Goal: Check status: Check status

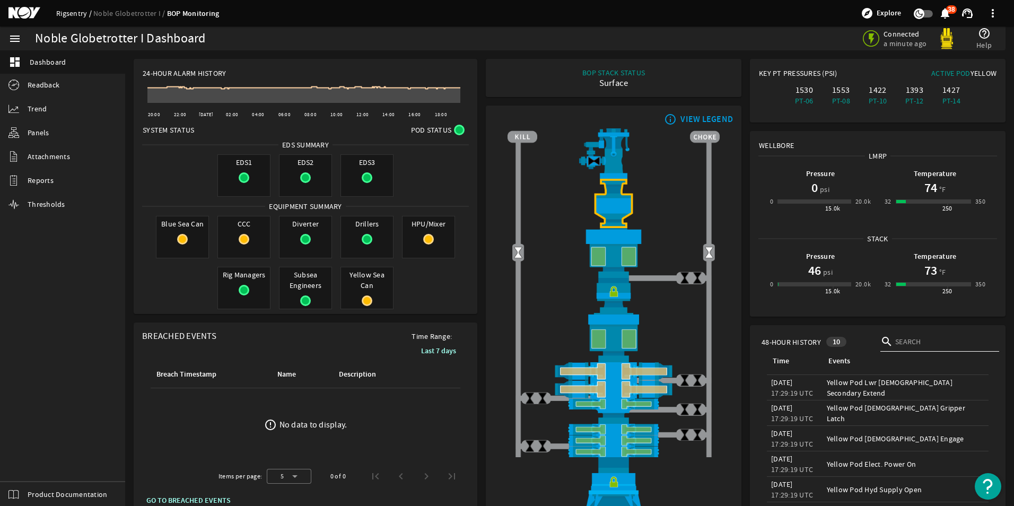
click at [74, 12] on link "Rigsentry" at bounding box center [74, 13] width 37 height 10
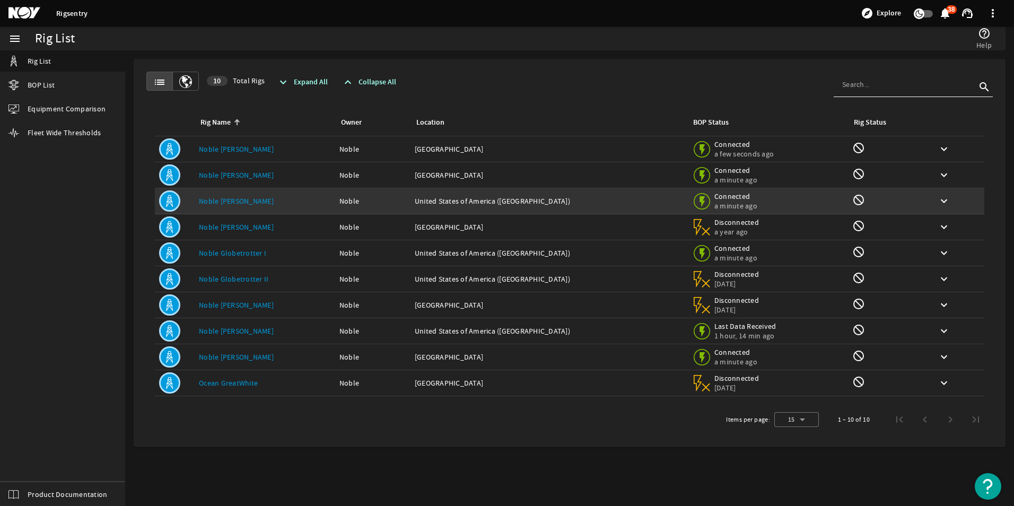
click at [241, 200] on link "Noble [PERSON_NAME]" at bounding box center [236, 201] width 75 height 10
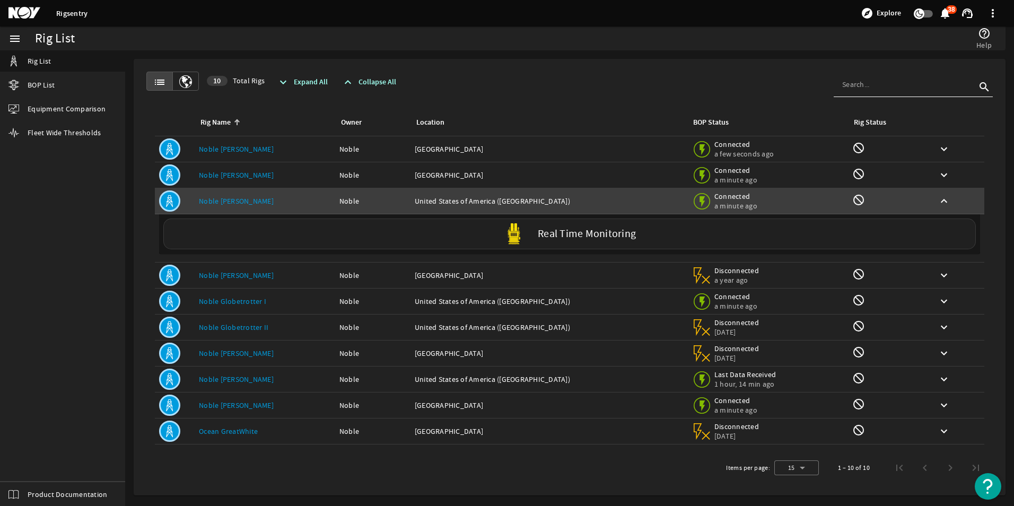
click at [599, 232] on label "Real Time Monitoring" at bounding box center [587, 233] width 98 height 11
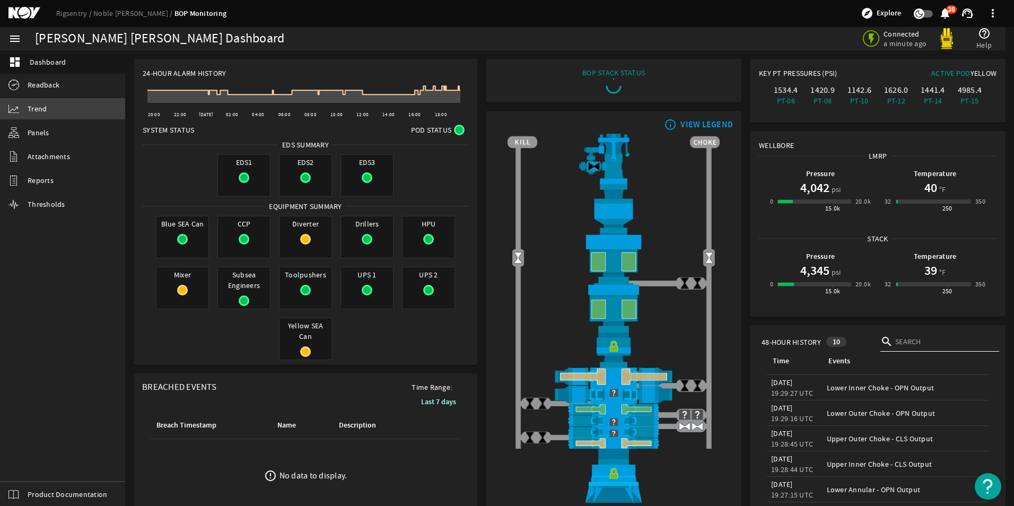
click at [39, 109] on span "Trend" at bounding box center [37, 108] width 19 height 11
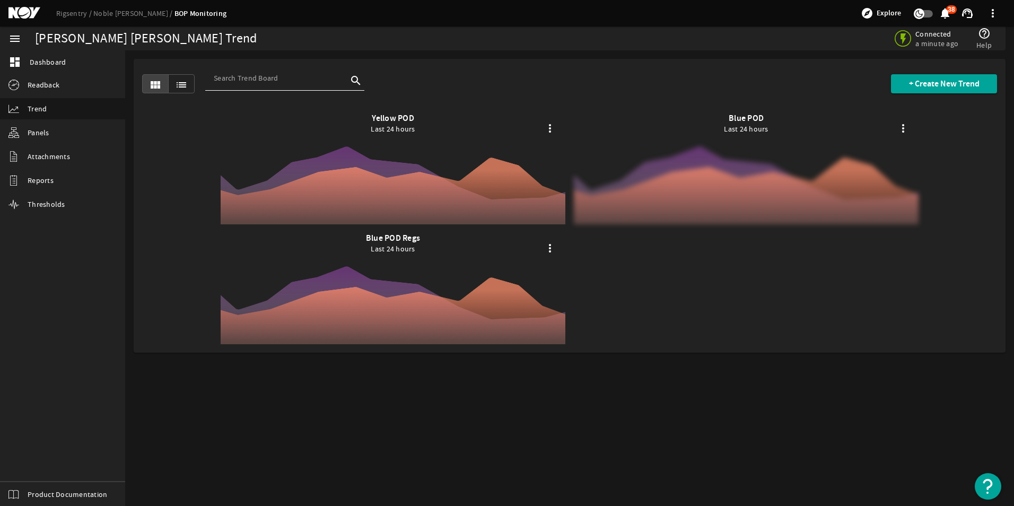
click at [730, 164] on div at bounding box center [746, 168] width 345 height 111
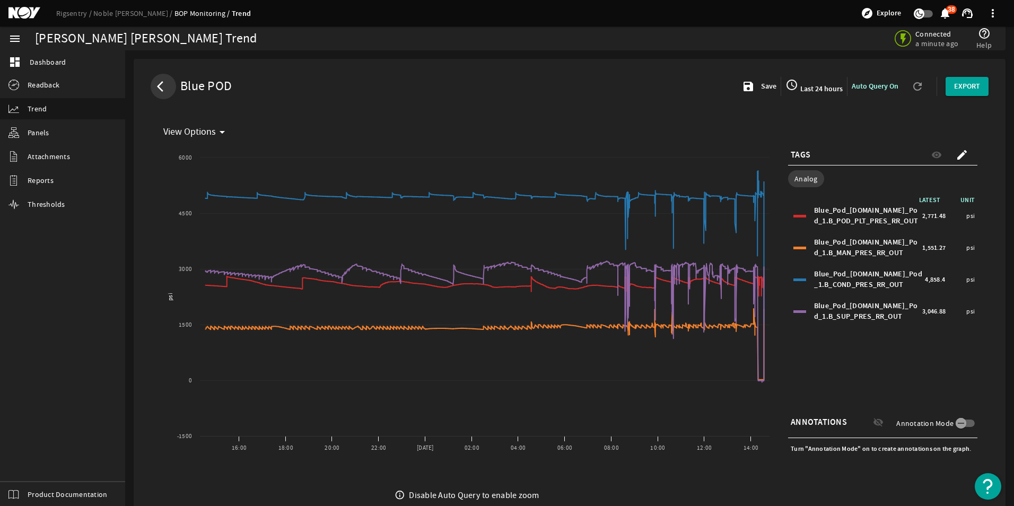
click at [155, 85] on span at bounding box center [163, 86] width 19 height 19
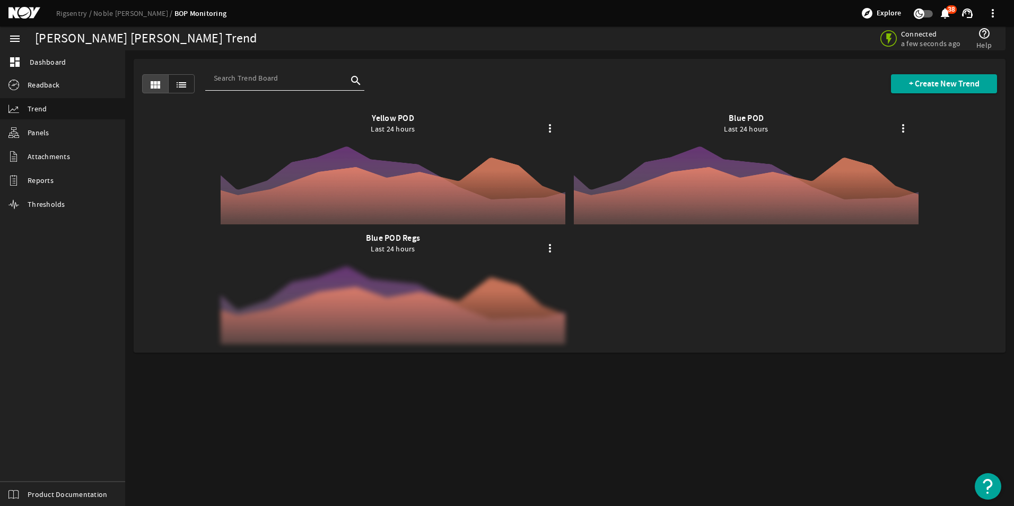
click at [402, 295] on div at bounding box center [393, 288] width 345 height 111
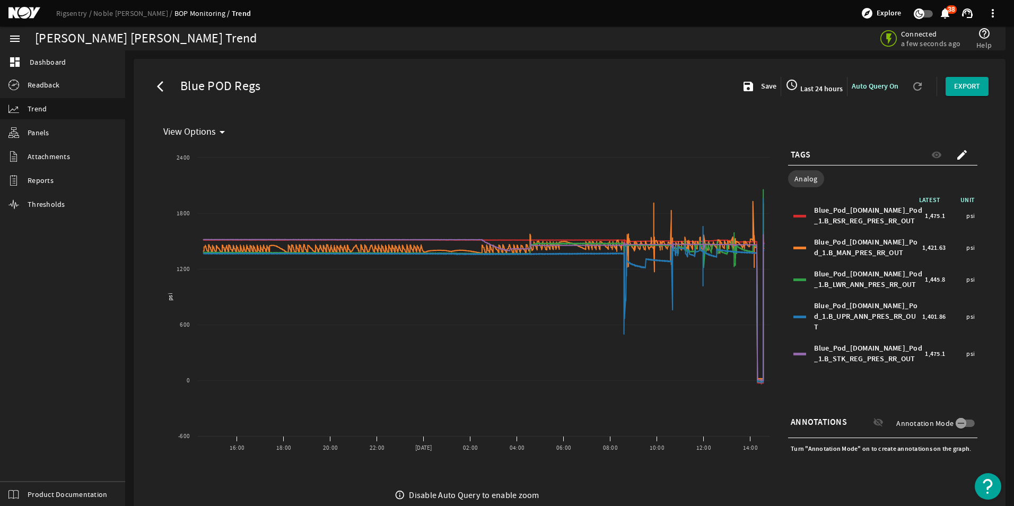
click at [157, 85] on mat-icon "arrow_back_ios" at bounding box center [163, 86] width 13 height 13
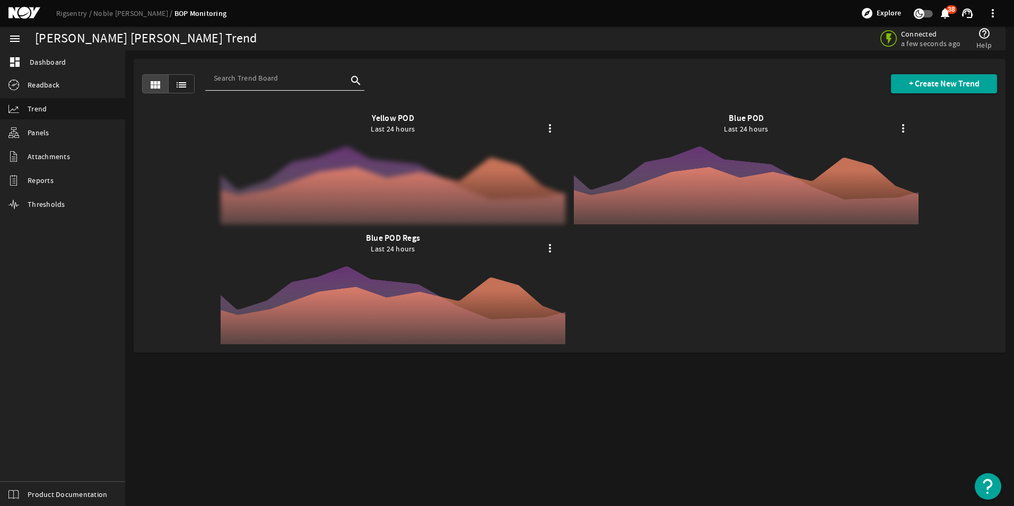
click at [413, 170] on div at bounding box center [393, 168] width 345 height 111
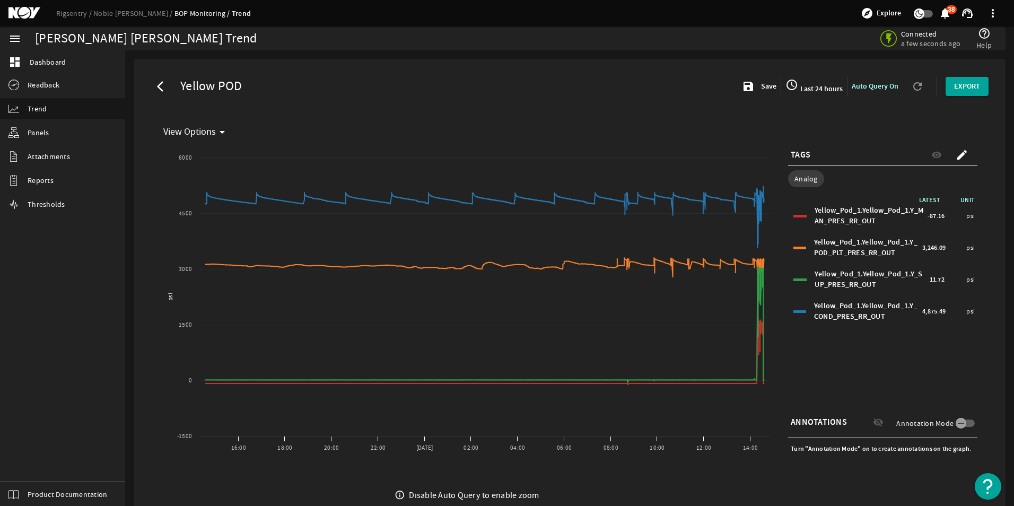
click at [806, 86] on span "Last 24 hours" at bounding box center [820, 89] width 45 height 10
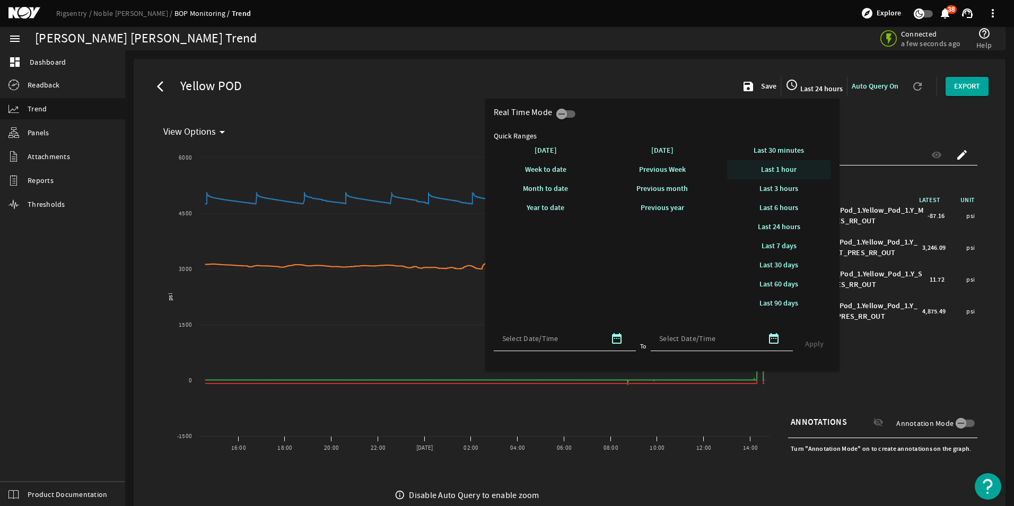
click at [779, 168] on span "Last 1 hour" at bounding box center [779, 169] width 36 height 10
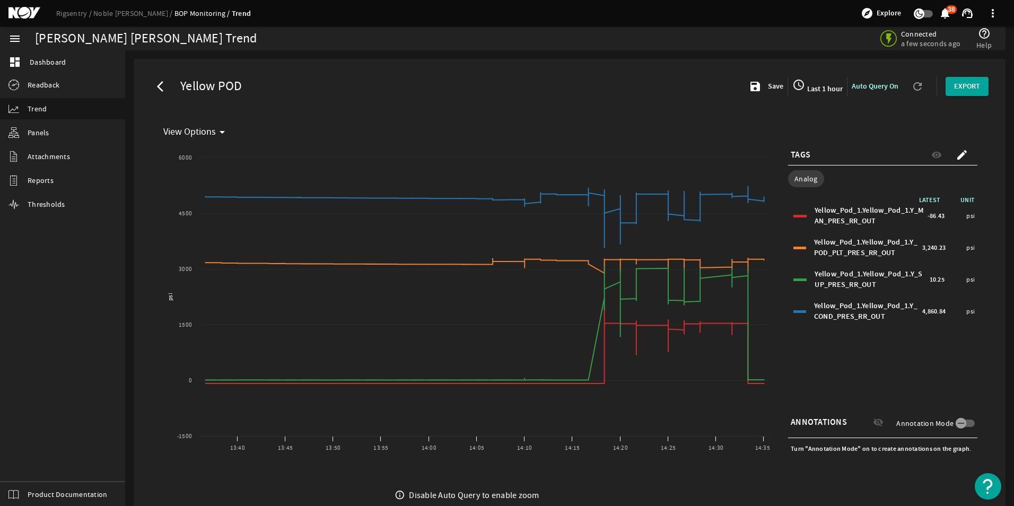
click at [156, 88] on span at bounding box center [163, 86] width 19 height 19
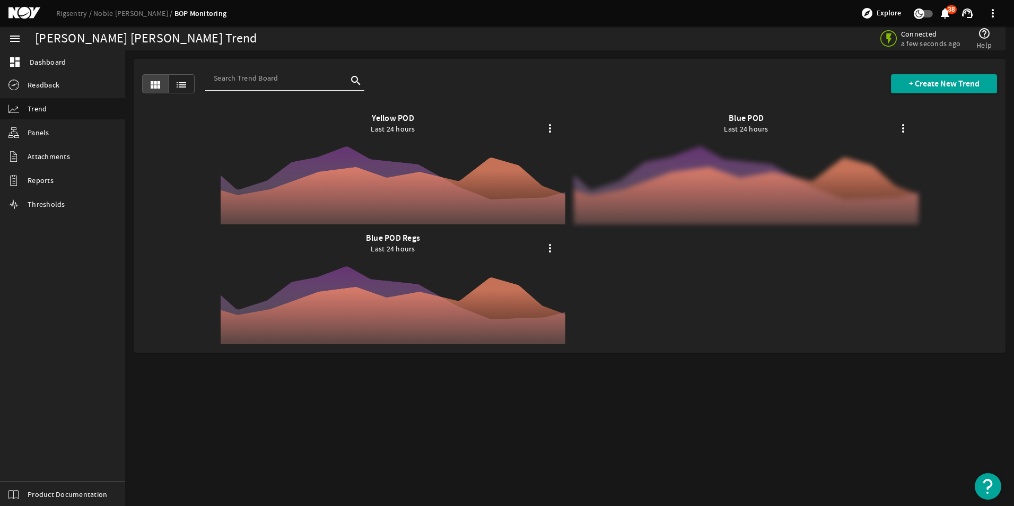
click at [747, 175] on div at bounding box center [746, 168] width 345 height 111
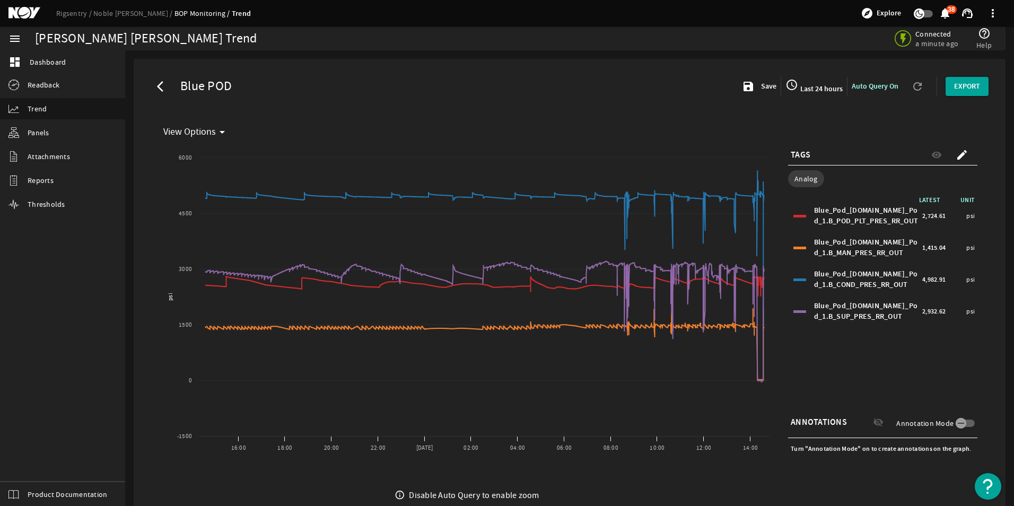
click at [798, 87] on span "Last 24 hours" at bounding box center [820, 89] width 45 height 10
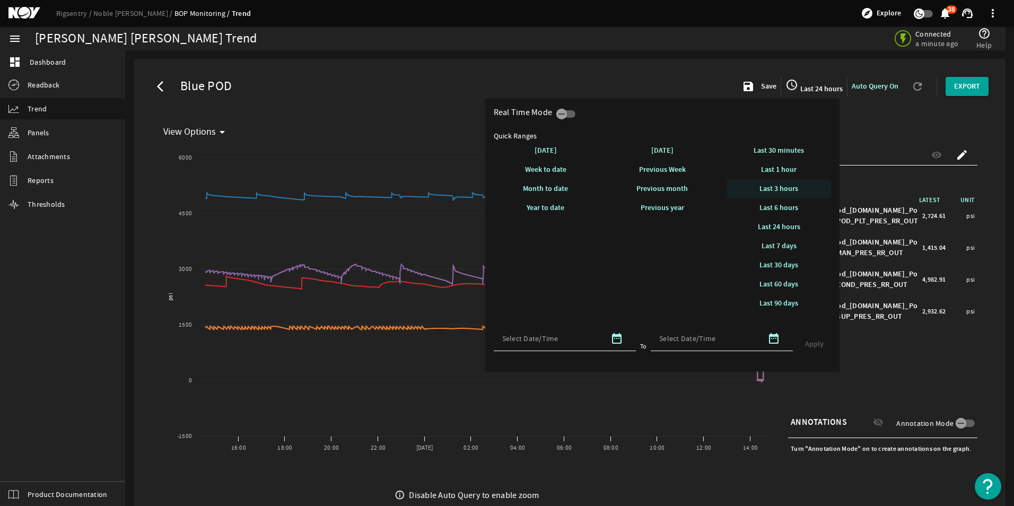
click at [777, 189] on span "Last 3 hours" at bounding box center [778, 188] width 39 height 10
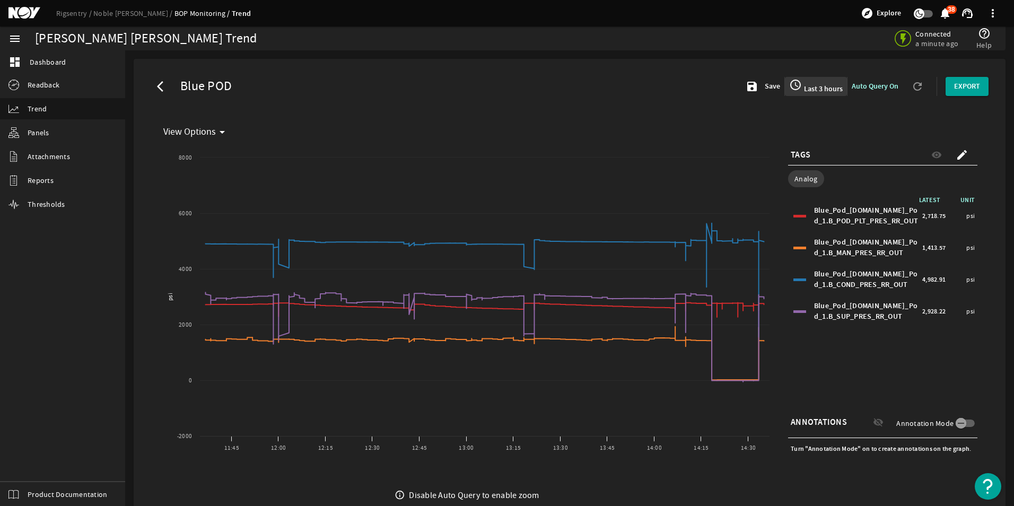
click at [825, 87] on span "Last 3 hours" at bounding box center [822, 89] width 41 height 10
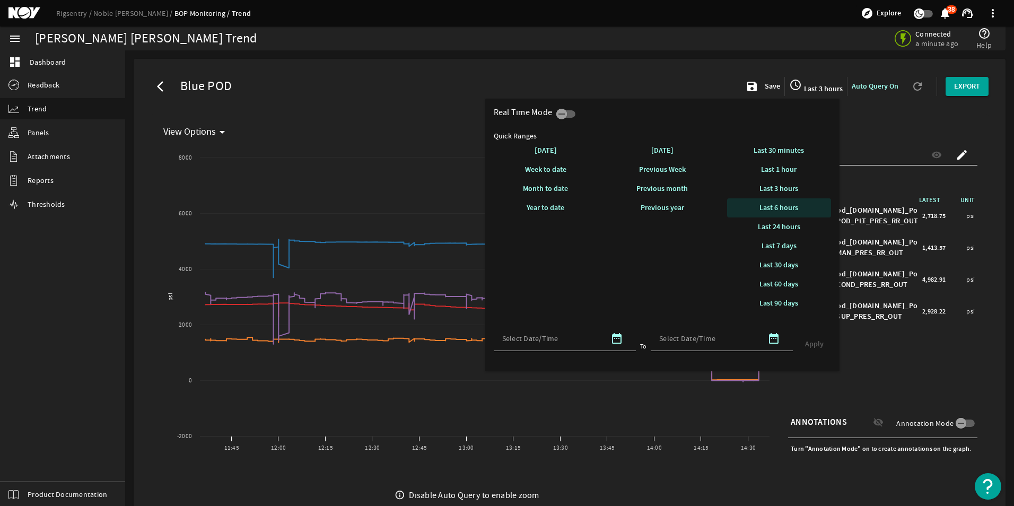
click at [781, 207] on span "Last 6 hours" at bounding box center [778, 208] width 39 height 10
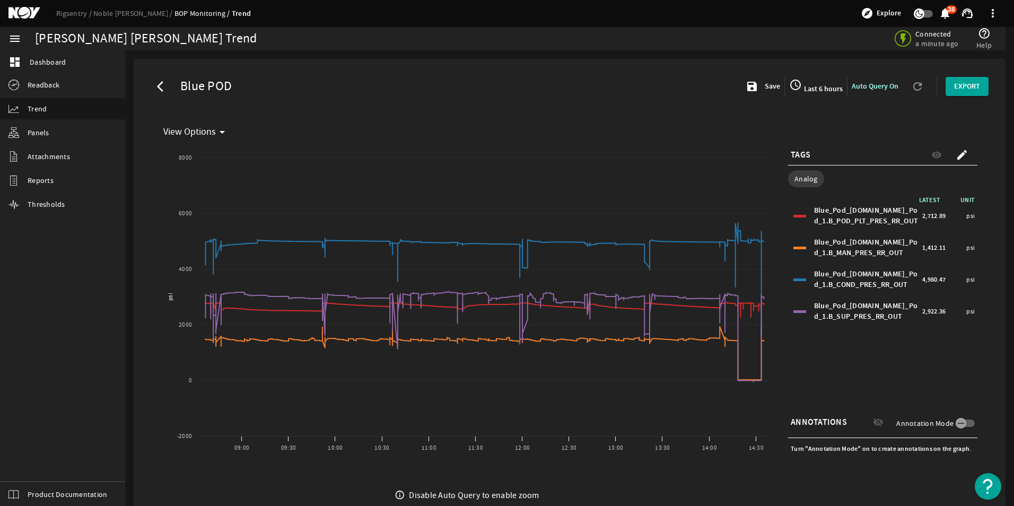
click at [822, 89] on span "Last 6 hours" at bounding box center [822, 89] width 41 height 10
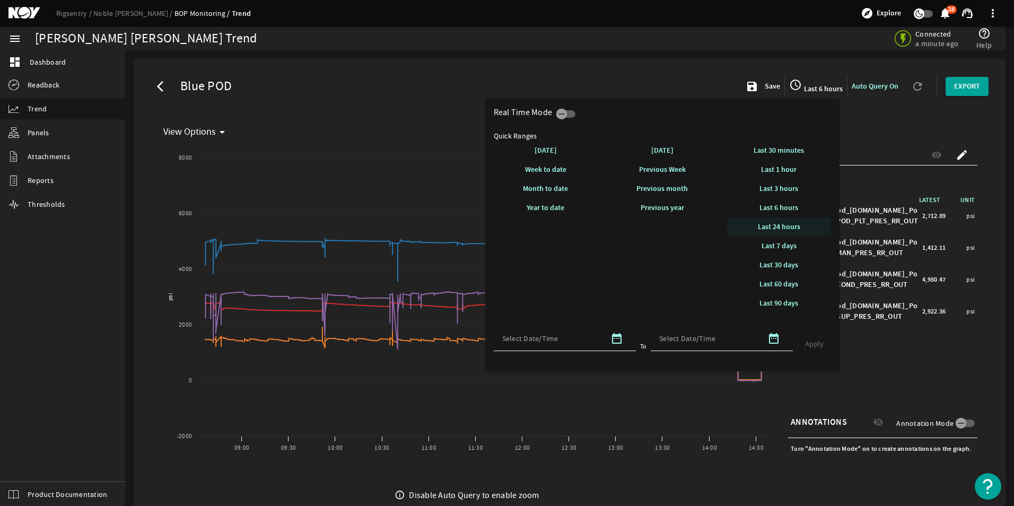
click at [781, 224] on span "Last 24 hours" at bounding box center [779, 227] width 42 height 10
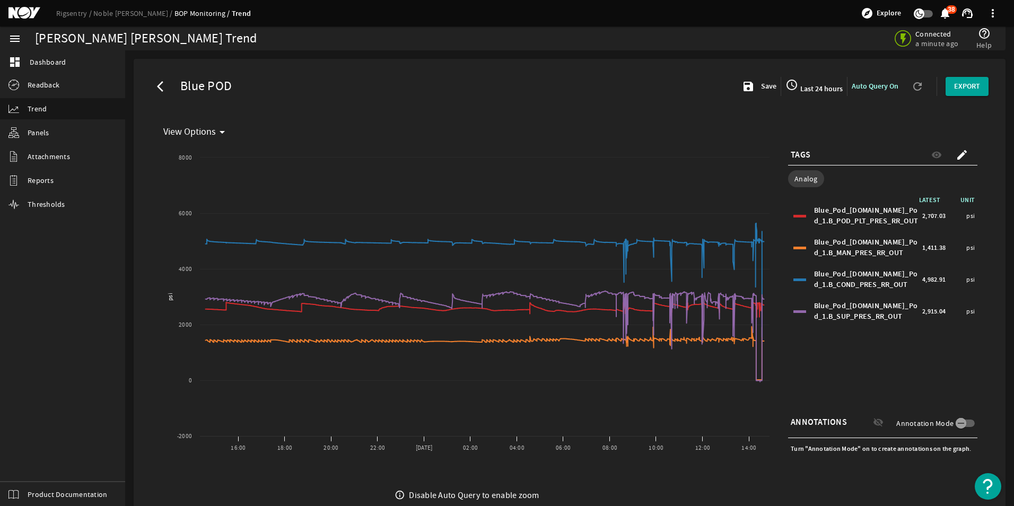
click at [855, 270] on div "Blue_Pod_[DOMAIN_NAME]_Pod_1.B_COND_PRES_RR_OUT" at bounding box center [866, 279] width 105 height 21
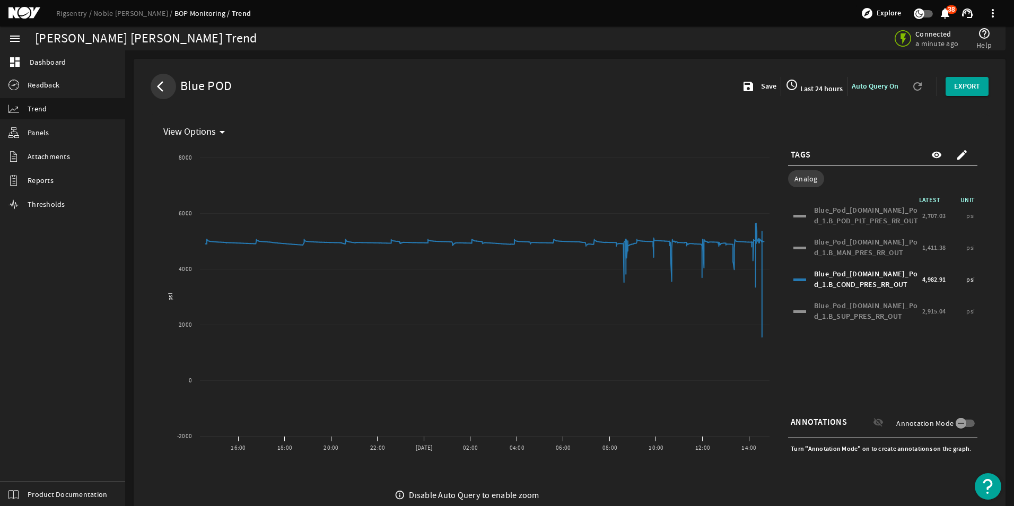
click at [161, 85] on mat-icon "arrow_back_ios" at bounding box center [163, 86] width 13 height 13
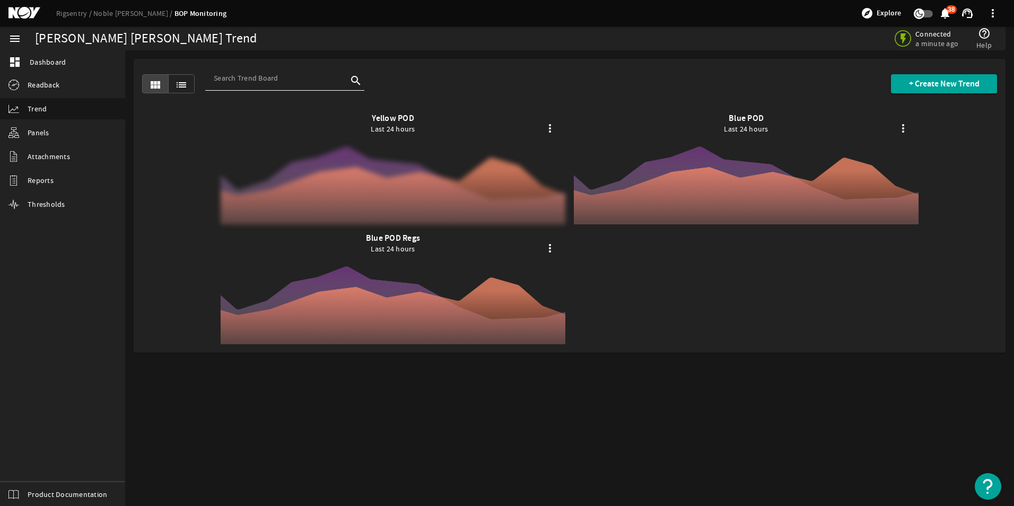
click at [400, 170] on div at bounding box center [393, 168] width 345 height 111
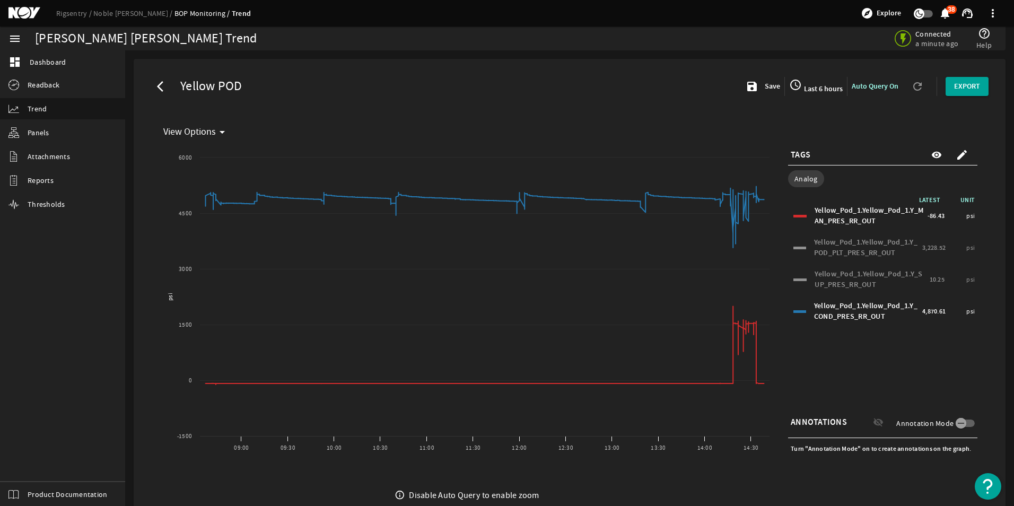
click at [850, 213] on div "Yellow_Pod_1.Yellow_Pod_1.Y_MAN_PRES_RR_OUT" at bounding box center [869, 215] width 110 height 21
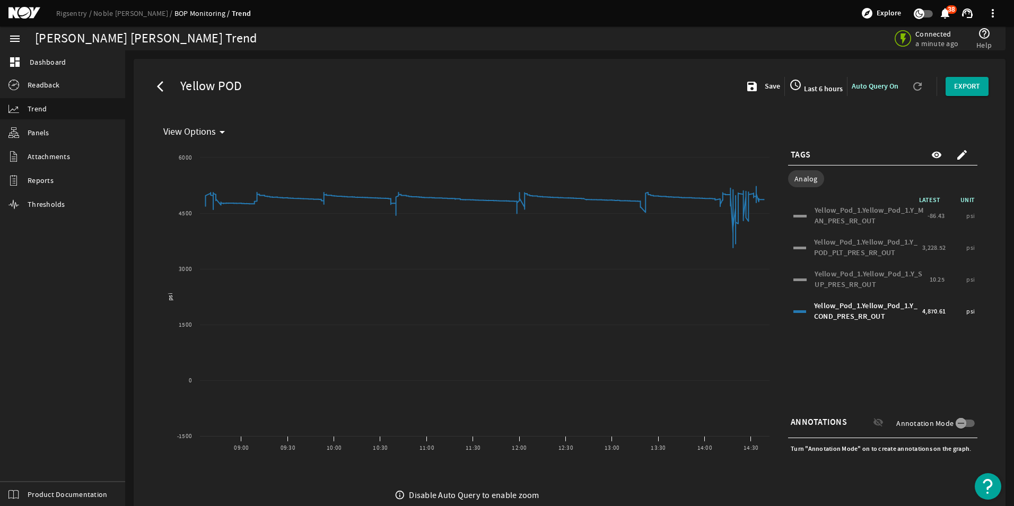
click at [851, 245] on div "Yellow_Pod_1.Yellow_Pod_1.Y_POD_PLT_PRES_RR_OUT" at bounding box center [866, 247] width 105 height 21
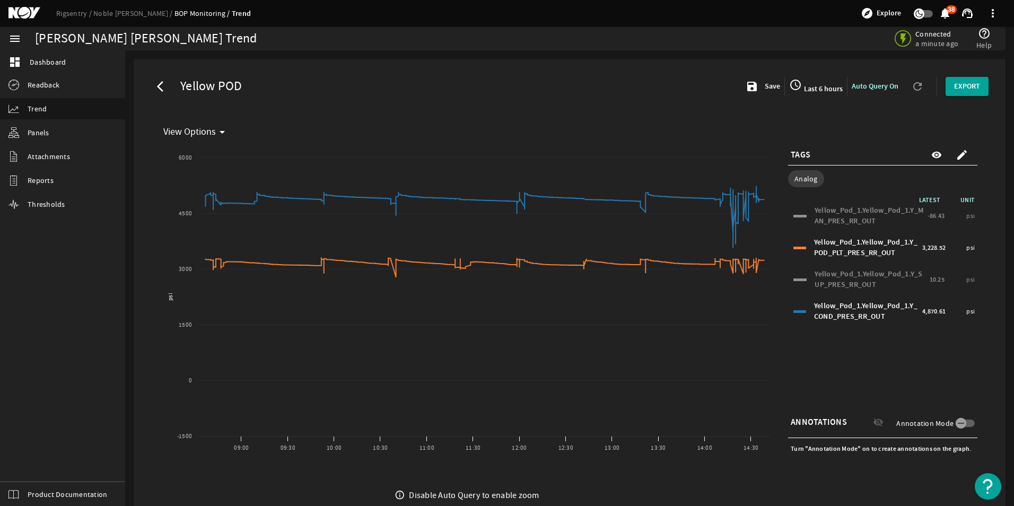
click at [851, 245] on div "Yellow_Pod_1.Yellow_Pod_1.Y_POD_PLT_PRES_RR_OUT" at bounding box center [866, 247] width 105 height 21
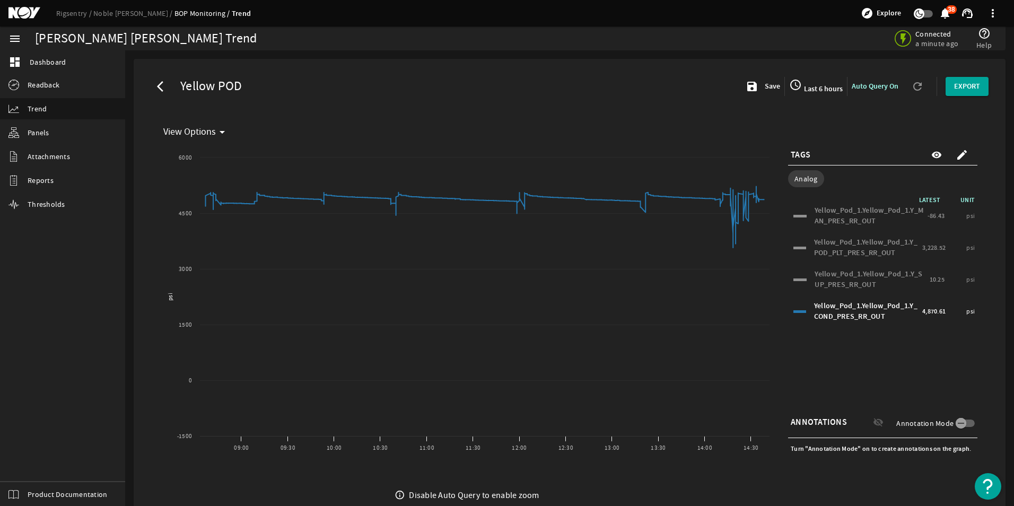
click at [852, 280] on div "Yellow_Pod_1.Yellow_Pod_1.Y_SUP_PRES_RR_OUT" at bounding box center [870, 279] width 112 height 21
click at [853, 278] on div "Yellow_Pod_1.Yellow_Pod_1.Y_SUP_PRES_RR_OUT" at bounding box center [870, 279] width 112 height 21
click at [848, 247] on div "Yellow_Pod_1.Yellow_Pod_1.Y_POD_PLT_PRES_RR_OUT" at bounding box center [866, 247] width 105 height 21
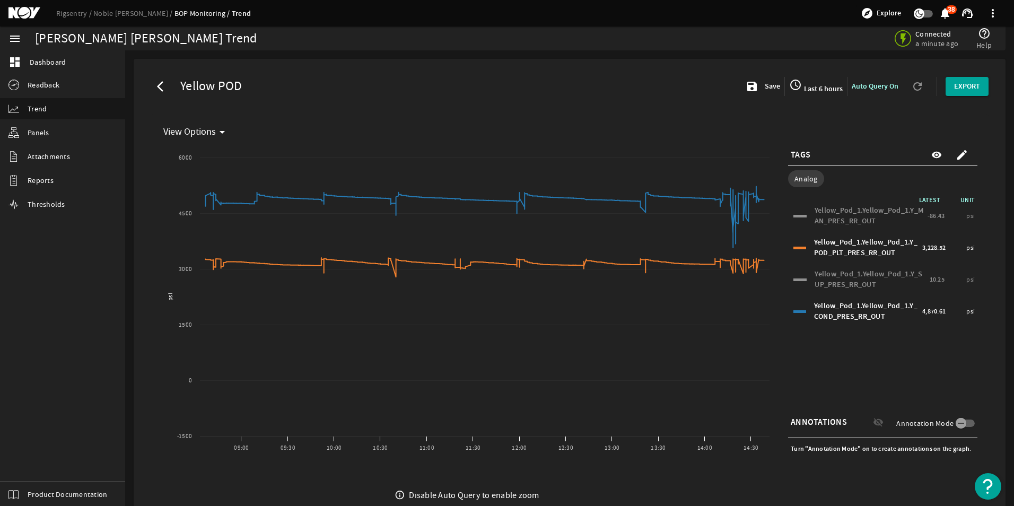
click at [848, 247] on div "Yellow_Pod_1.Yellow_Pod_1.Y_POD_PLT_PRES_RR_OUT" at bounding box center [866, 247] width 105 height 21
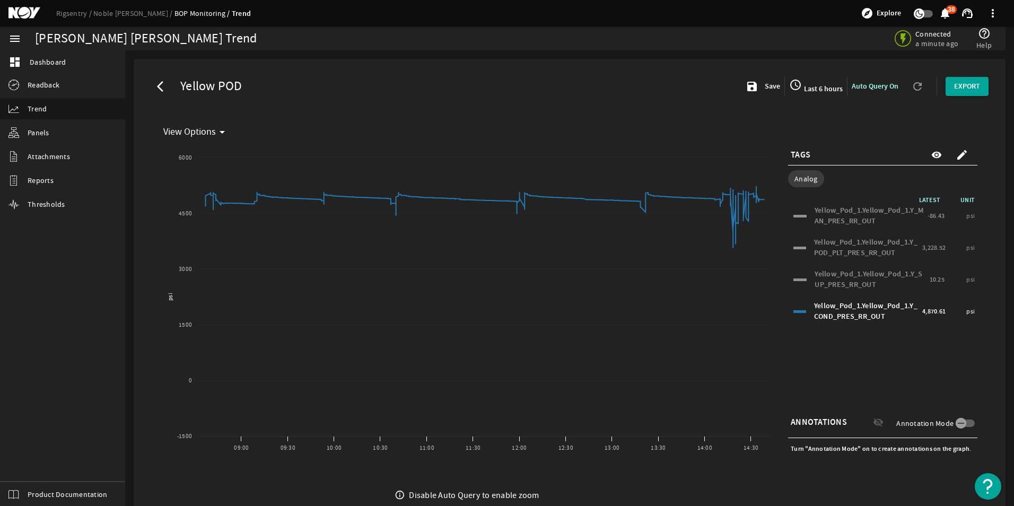
click at [165, 93] on span at bounding box center [163, 86] width 19 height 19
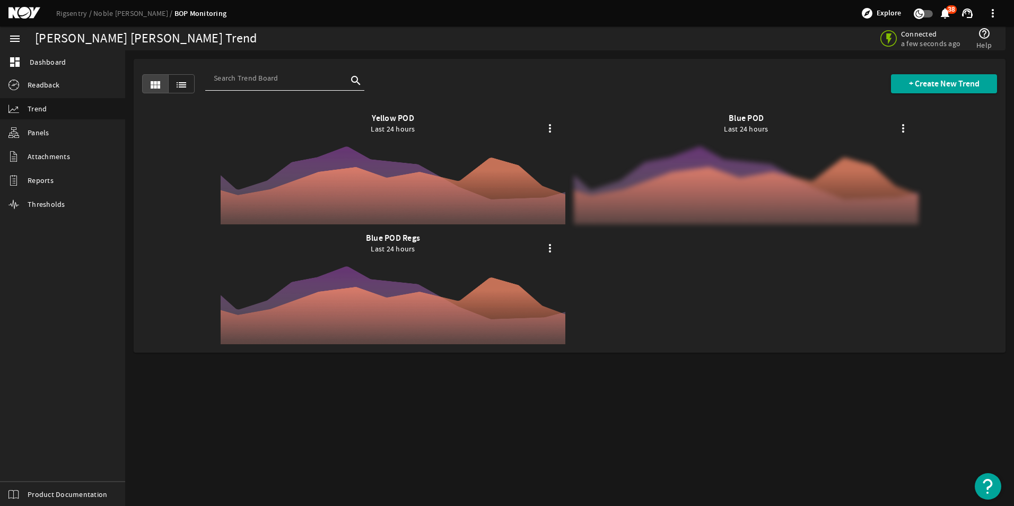
click at [713, 162] on div at bounding box center [746, 168] width 345 height 111
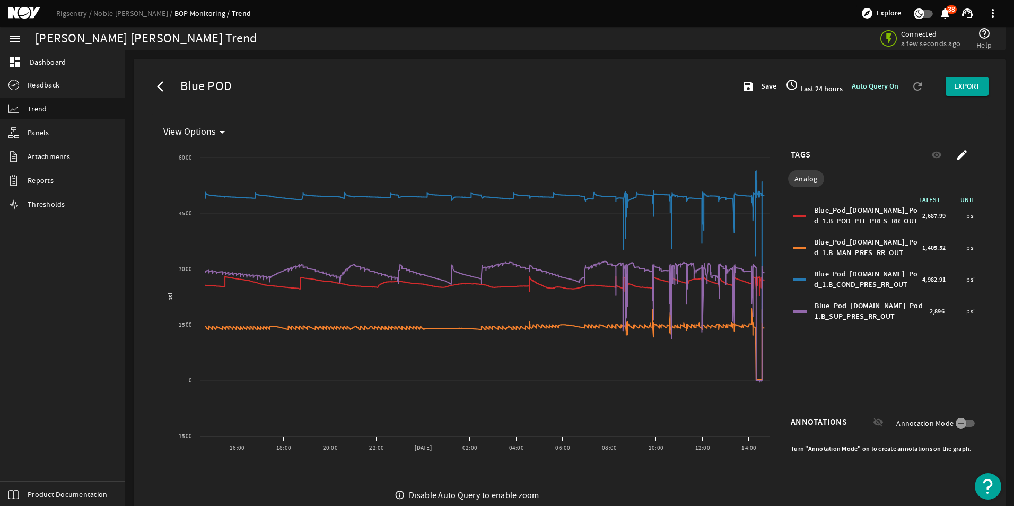
click at [850, 215] on div "Blue_Pod_[DOMAIN_NAME]_Pod_1.B_POD_PLT_PRES_RR_OUT" at bounding box center [866, 215] width 105 height 21
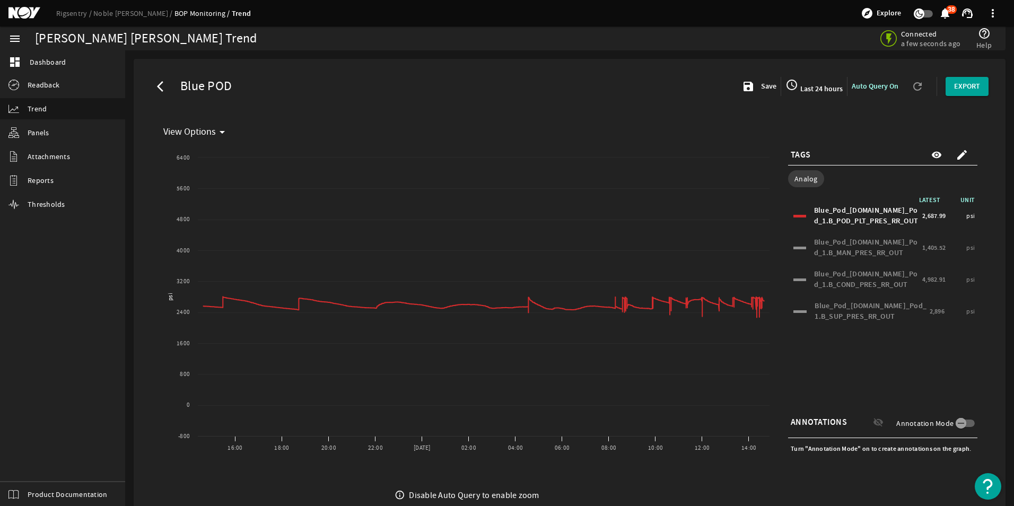
click at [847, 282] on div "Blue_Pod_[DOMAIN_NAME]_Pod_1.B_COND_PRES_RR_OUT" at bounding box center [866, 279] width 105 height 21
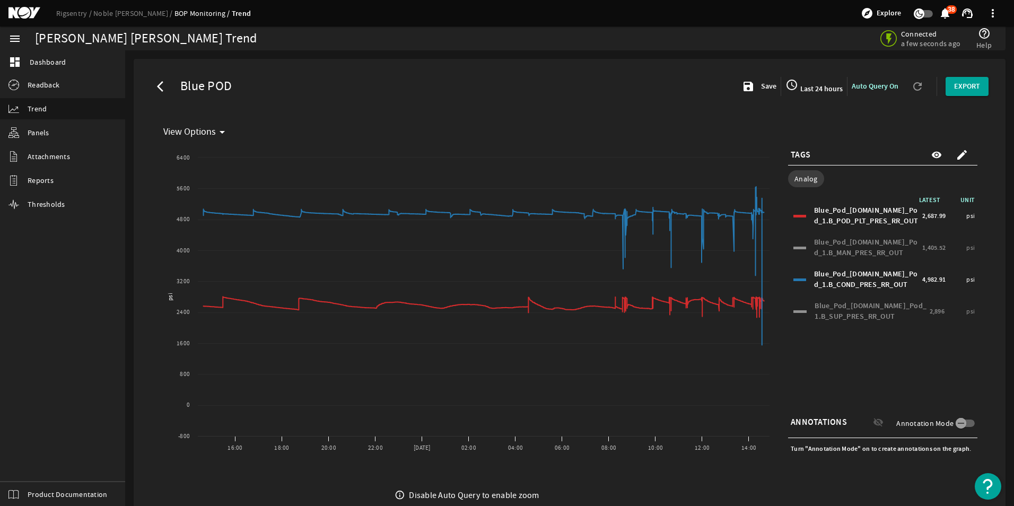
click at [847, 280] on div "Blue_Pod_[DOMAIN_NAME]_Pod_1.B_COND_PRES_RR_OUT" at bounding box center [866, 279] width 105 height 21
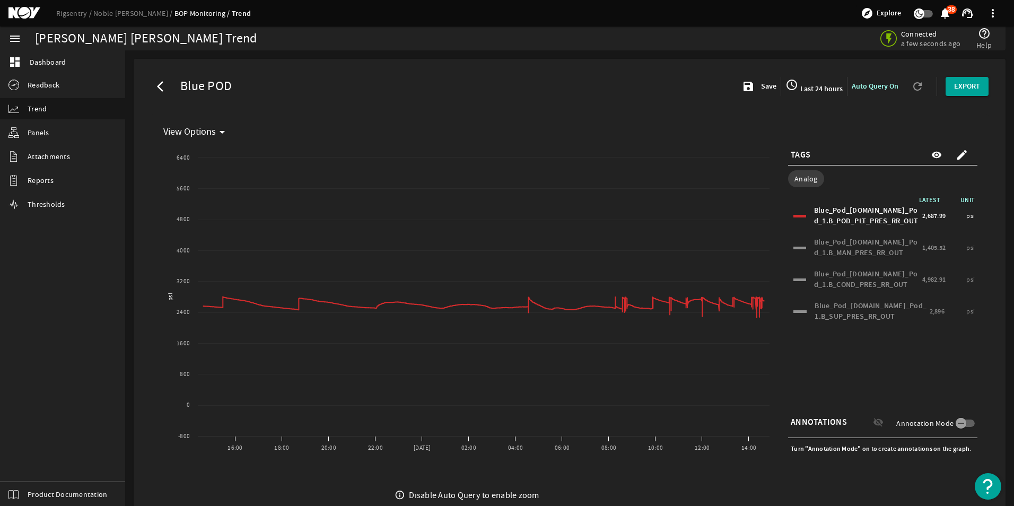
click at [851, 214] on div "Blue_Pod_[DOMAIN_NAME]_Pod_1.B_POD_PLT_PRES_RR_OUT" at bounding box center [866, 215] width 105 height 21
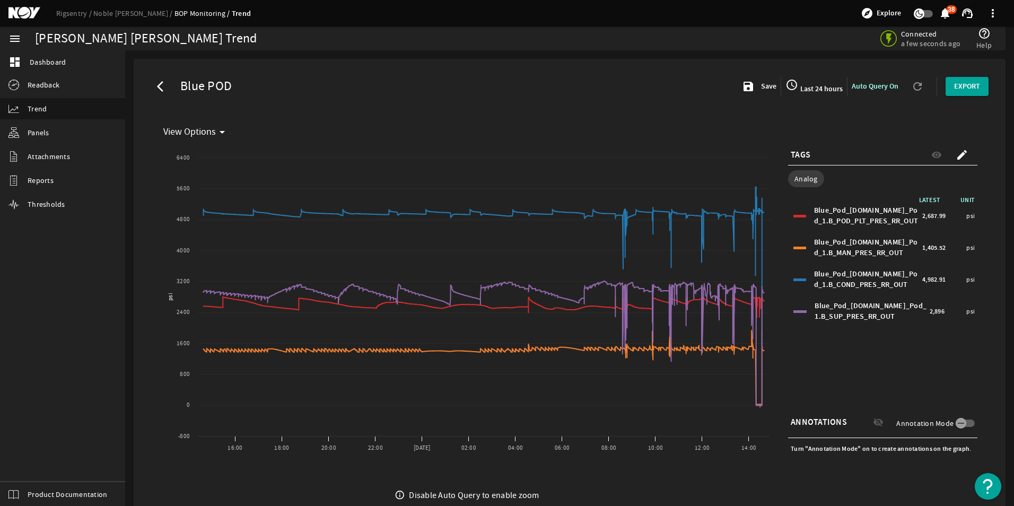
click at [228, 89] on span "Blue POD" at bounding box center [204, 86] width 56 height 11
click at [160, 85] on mat-icon "arrow_back_ios" at bounding box center [163, 86] width 13 height 13
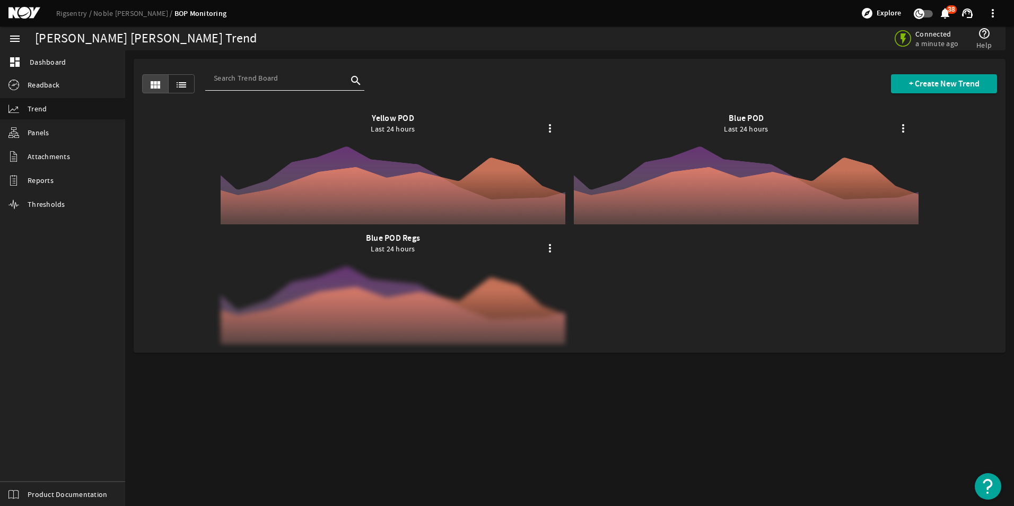
click at [407, 290] on div at bounding box center [393, 288] width 345 height 111
